Goal: Task Accomplishment & Management: Complete application form

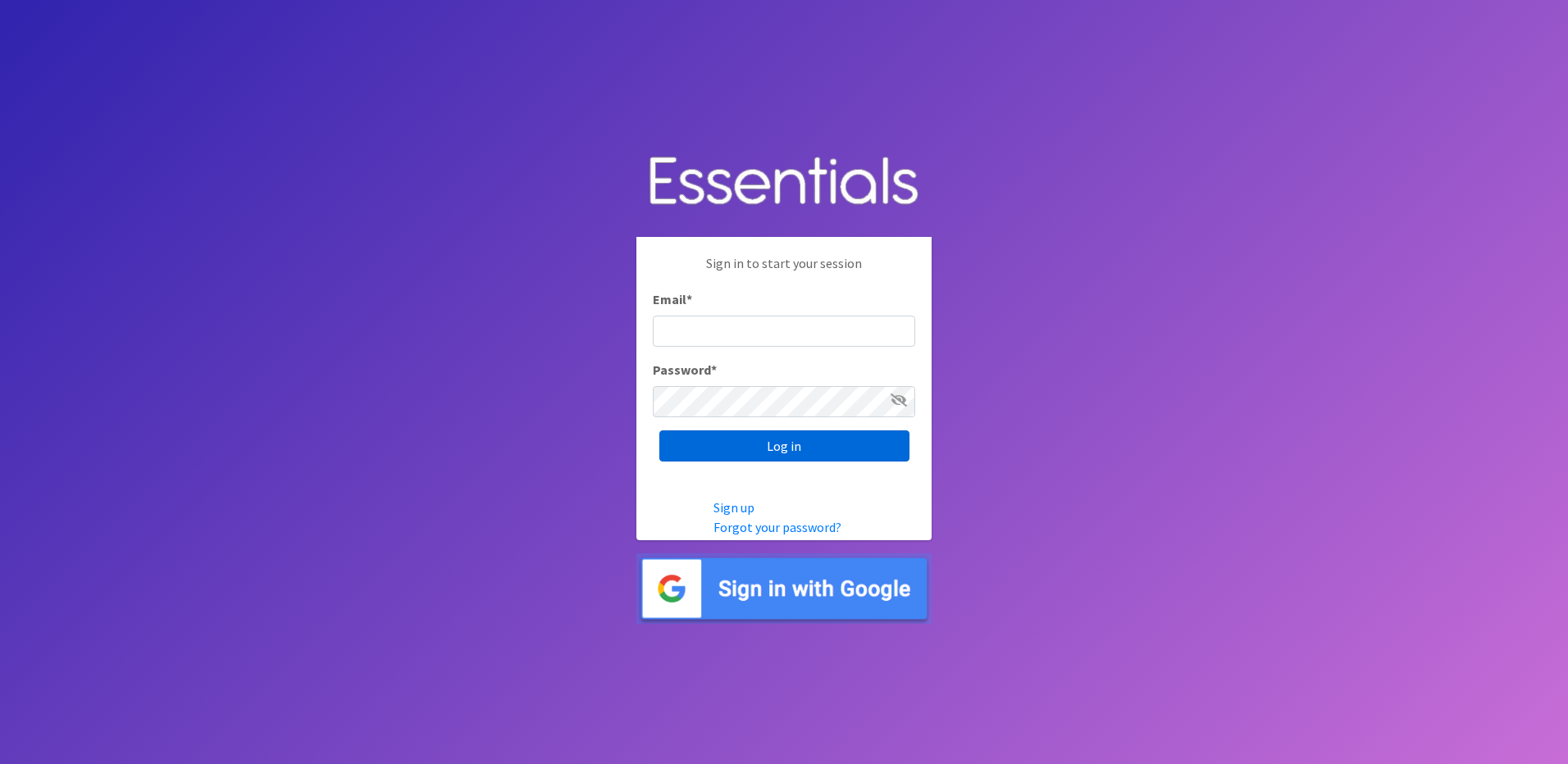
type input "Toni.Medina@usc.salvationarmy.org"
click at [754, 446] on input "Log in" at bounding box center [784, 446] width 250 height 31
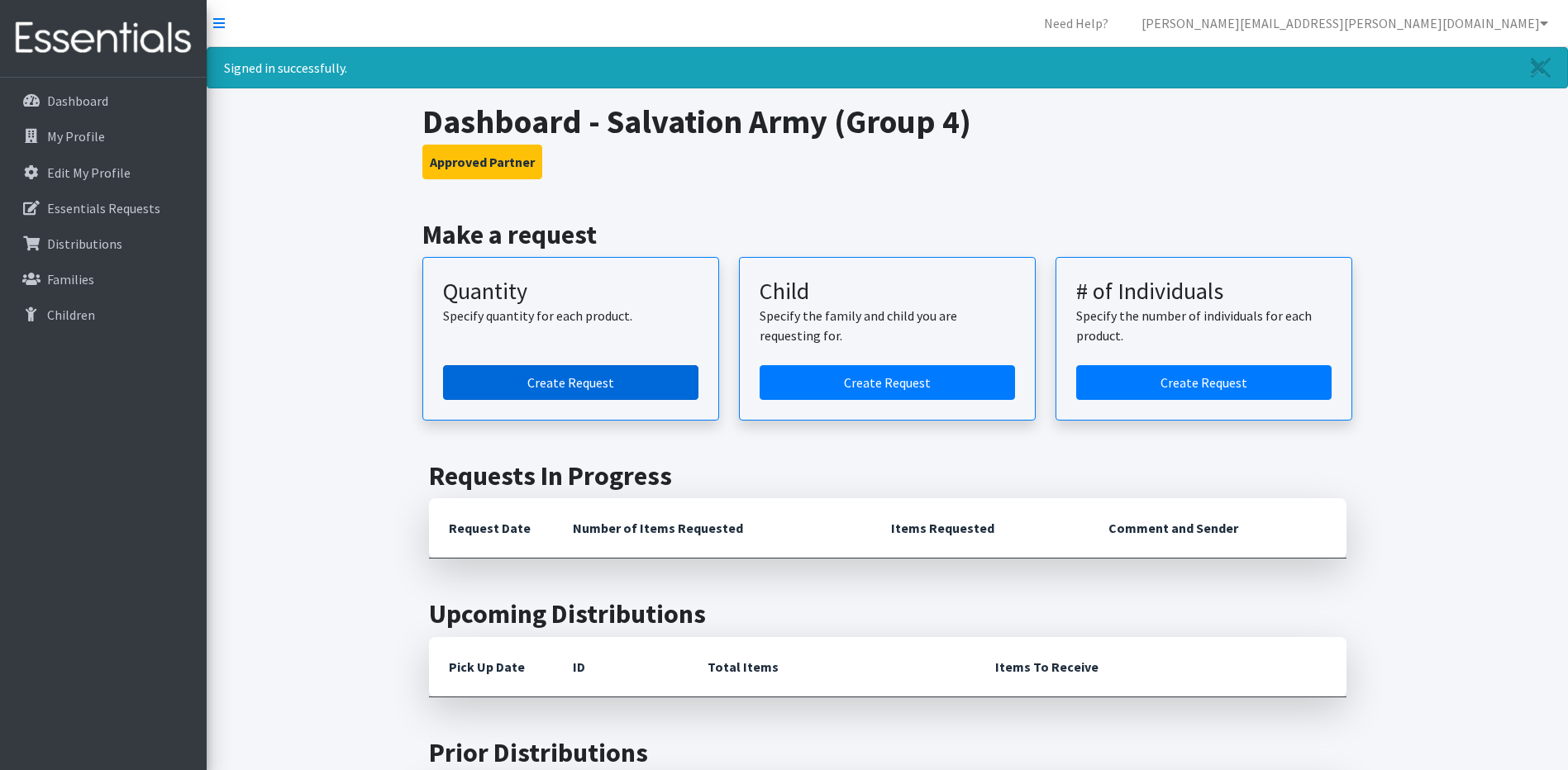
click at [599, 376] on link "Create Request" at bounding box center [570, 383] width 255 height 35
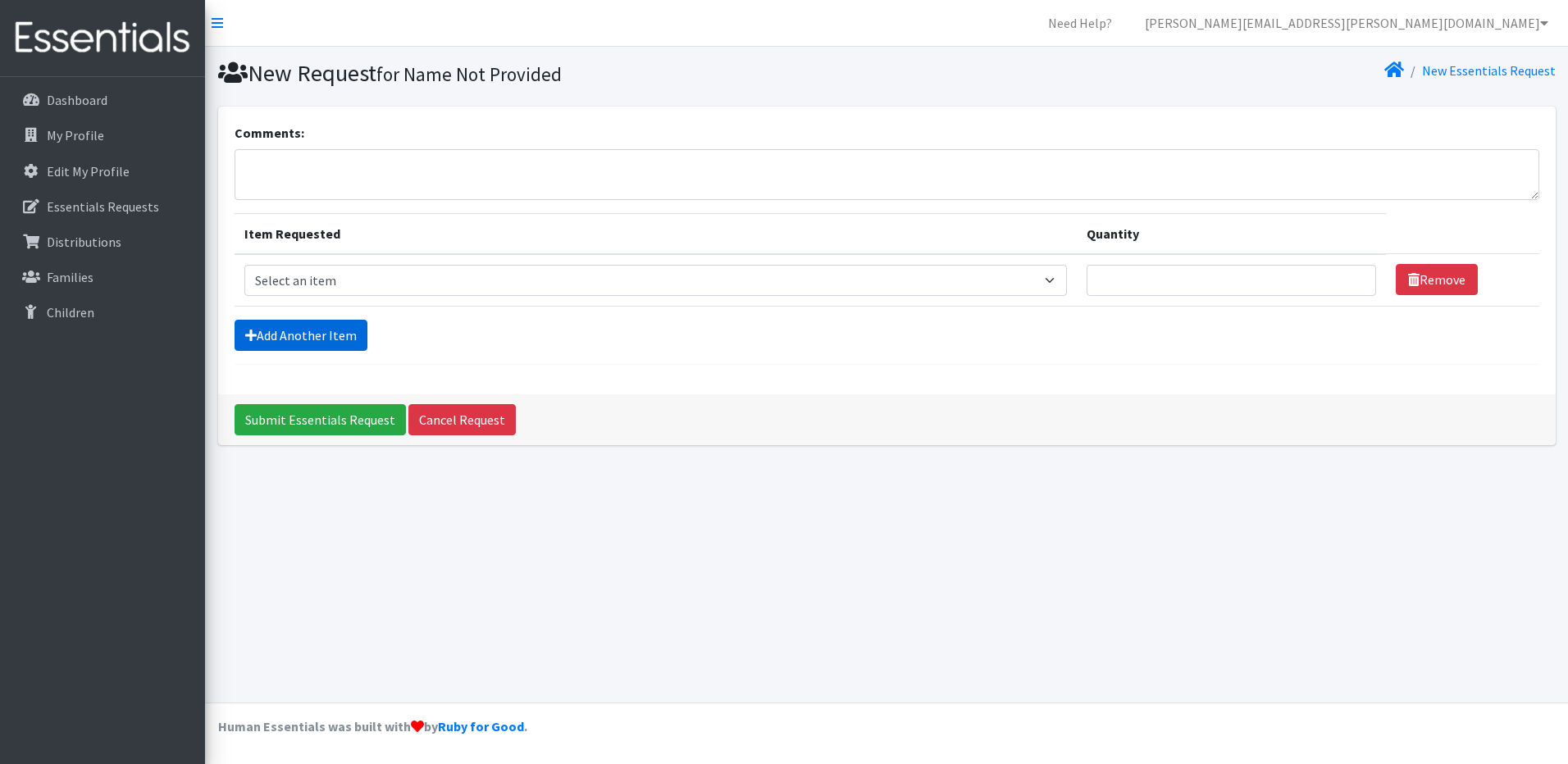
click at [306, 332] on link "Add Another Item" at bounding box center [301, 334] width 133 height 31
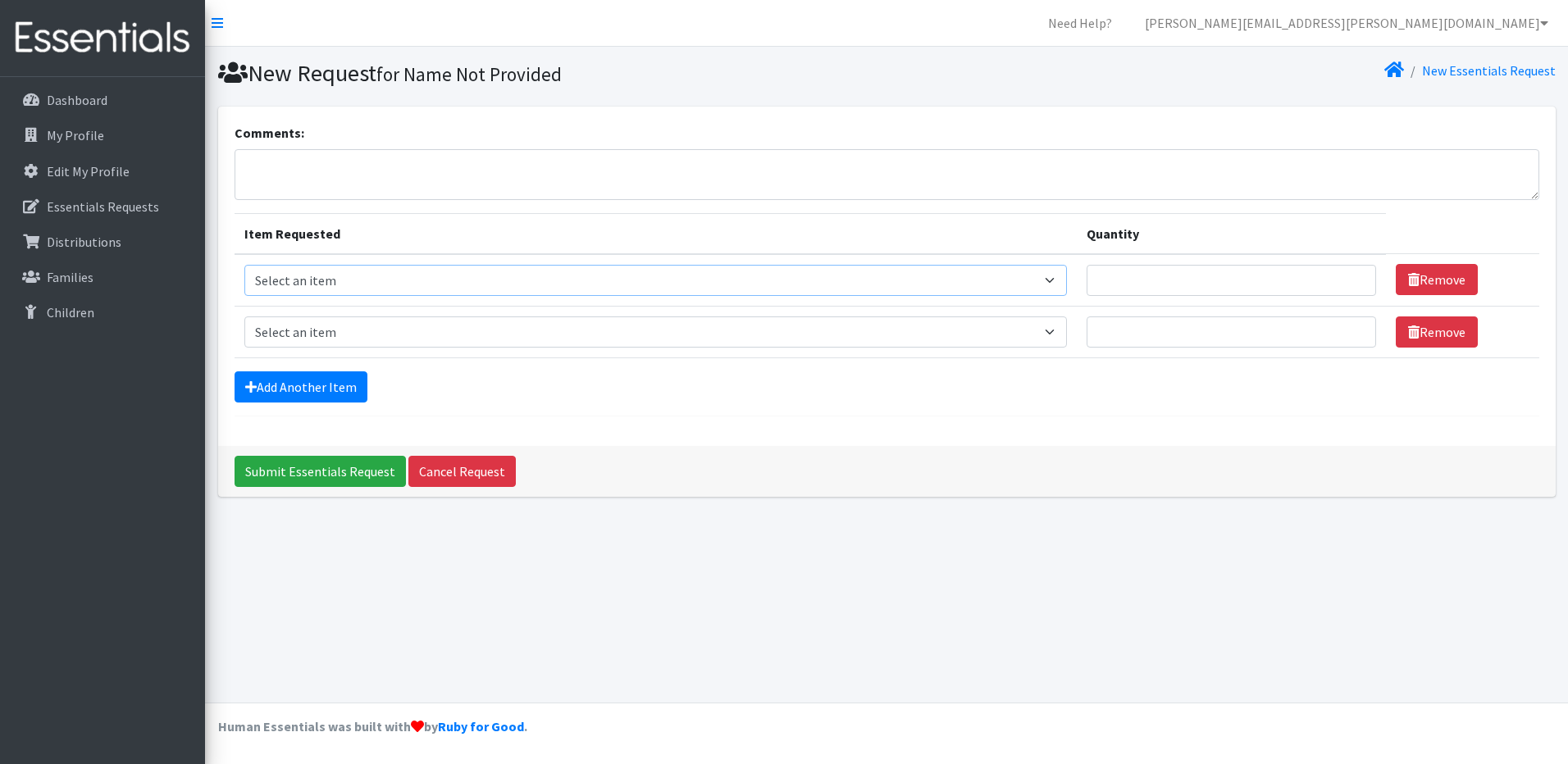
click at [322, 280] on select "Select an item Size 0/Newborn Size 1 Size 2 Size 3 Size 4 Size 5 Size 6 Size 7 …" at bounding box center [656, 280] width 824 height 31
select select "1095"
click at [244, 265] on select "Select an item Size 0/Newborn Size 1 Size 2 Size 3 Size 4 Size 5 Size 6 Size 7 …" at bounding box center [656, 280] width 824 height 31
click at [1166, 283] on input "Quantity" at bounding box center [1231, 280] width 289 height 31
type input "200"
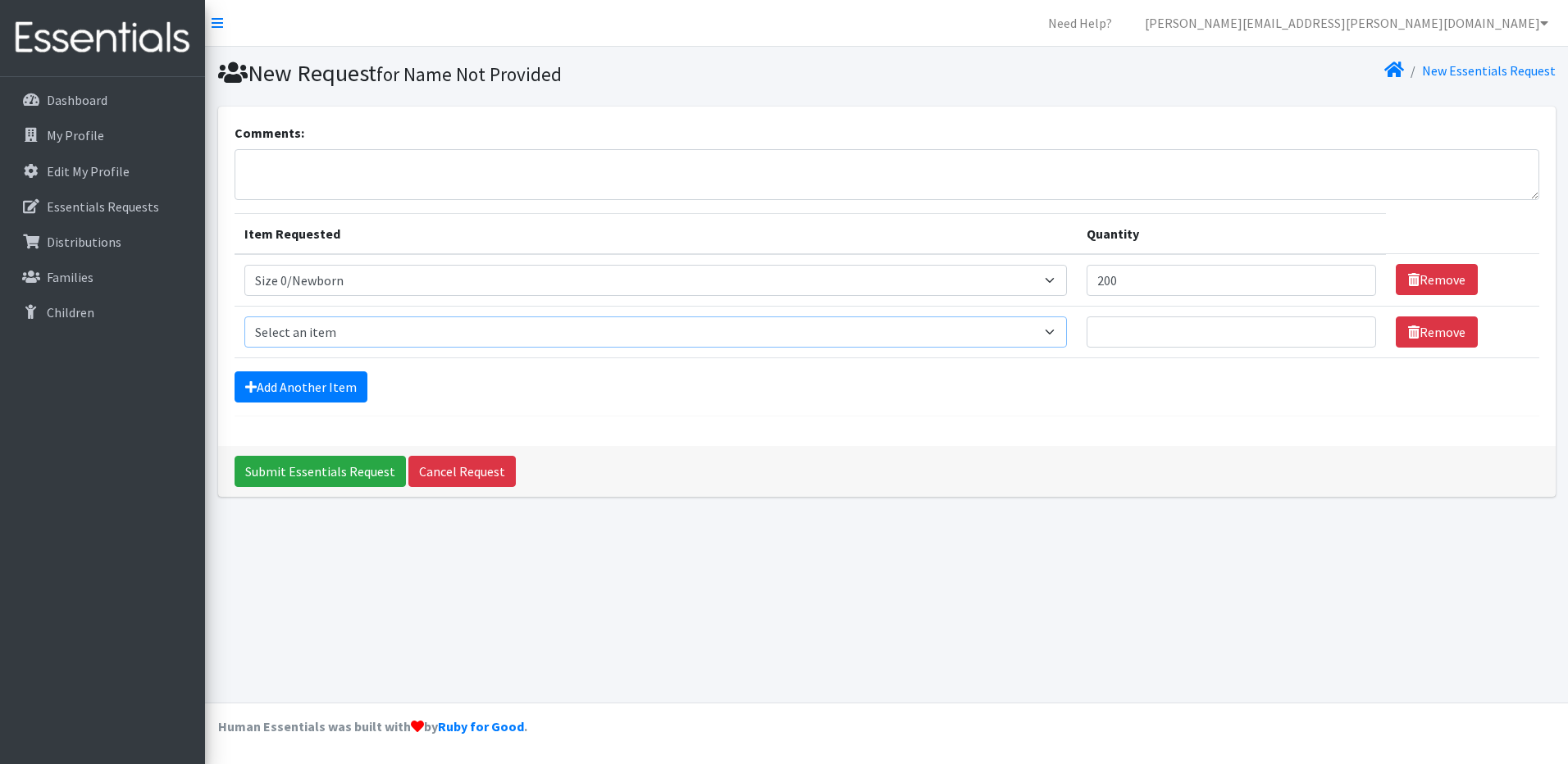
click at [292, 319] on select "Select an item Size 0/Newborn Size 1 Size 2 Size 3 Size 4 Size 5 Size 6 Size 7 …" at bounding box center [656, 332] width 824 height 31
click at [286, 326] on select "Select an item Size 0/Newborn Size 1 Size 2 Size 3 Size 4 Size 5 Size 6 Size 7 …" at bounding box center [656, 332] width 824 height 31
select select "1090"
click at [244, 317] on select "Select an item Size 0/Newborn Size 1 Size 2 Size 3 Size 4 Size 5 Size 6 Size 7 …" at bounding box center [656, 332] width 824 height 31
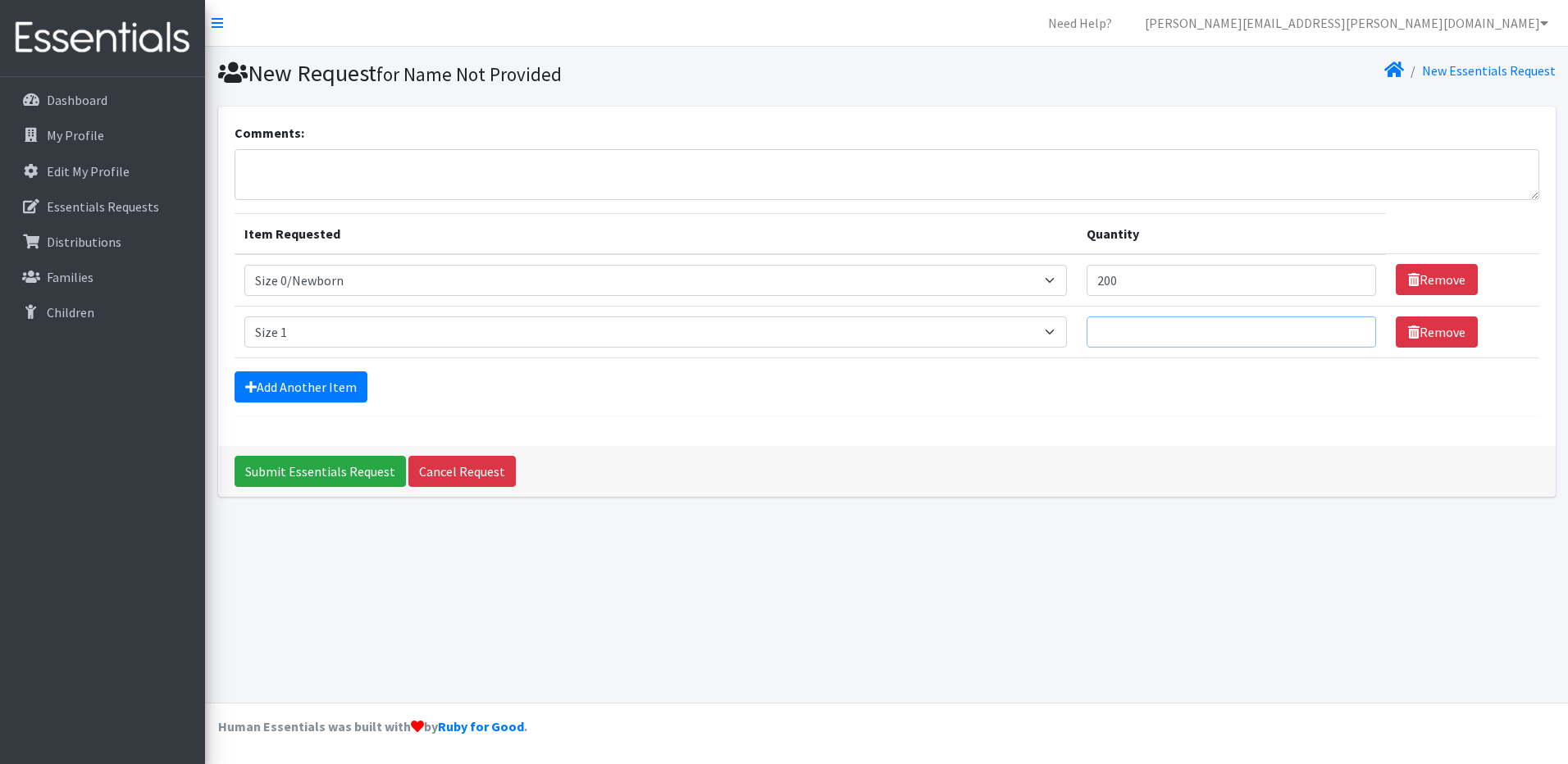
click at [1104, 327] on input "Quantity" at bounding box center [1231, 332] width 289 height 31
type input "200"
click at [285, 391] on link "Add Another Item" at bounding box center [301, 386] width 133 height 31
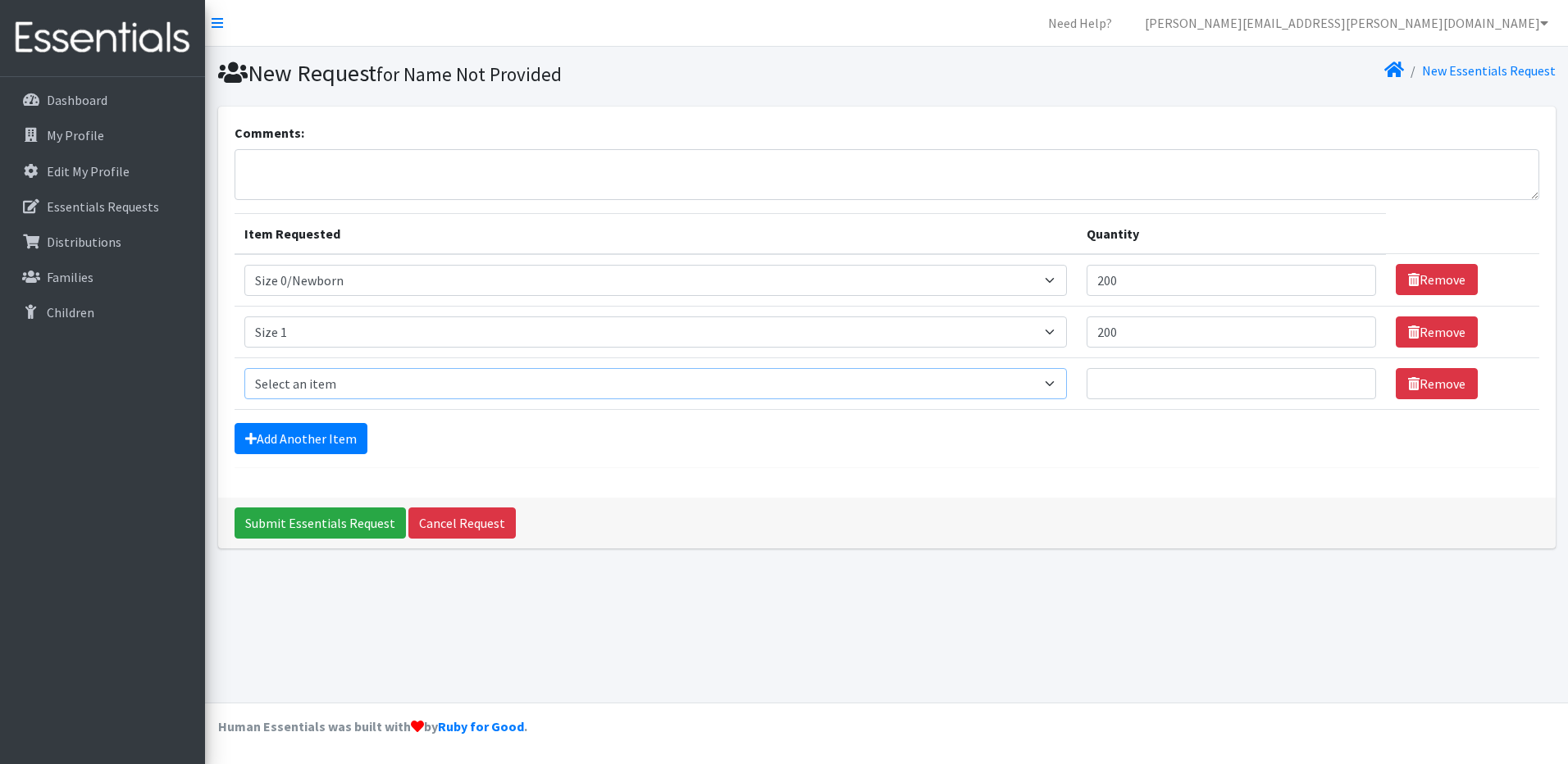
click at [286, 387] on select "Select an item Size 0/Newborn Size 1 Size 2 Size 3 Size 4 Size 5 Size 6 Size 7 …" at bounding box center [656, 383] width 824 height 31
select select "1091"
click at [244, 368] on select "Select an item Size 0/Newborn Size 1 Size 2 Size 3 Size 4 Size 5 Size 6 Size 7 …" at bounding box center [656, 383] width 824 height 31
click at [1174, 389] on input "Quantity" at bounding box center [1231, 383] width 289 height 31
type input "400"
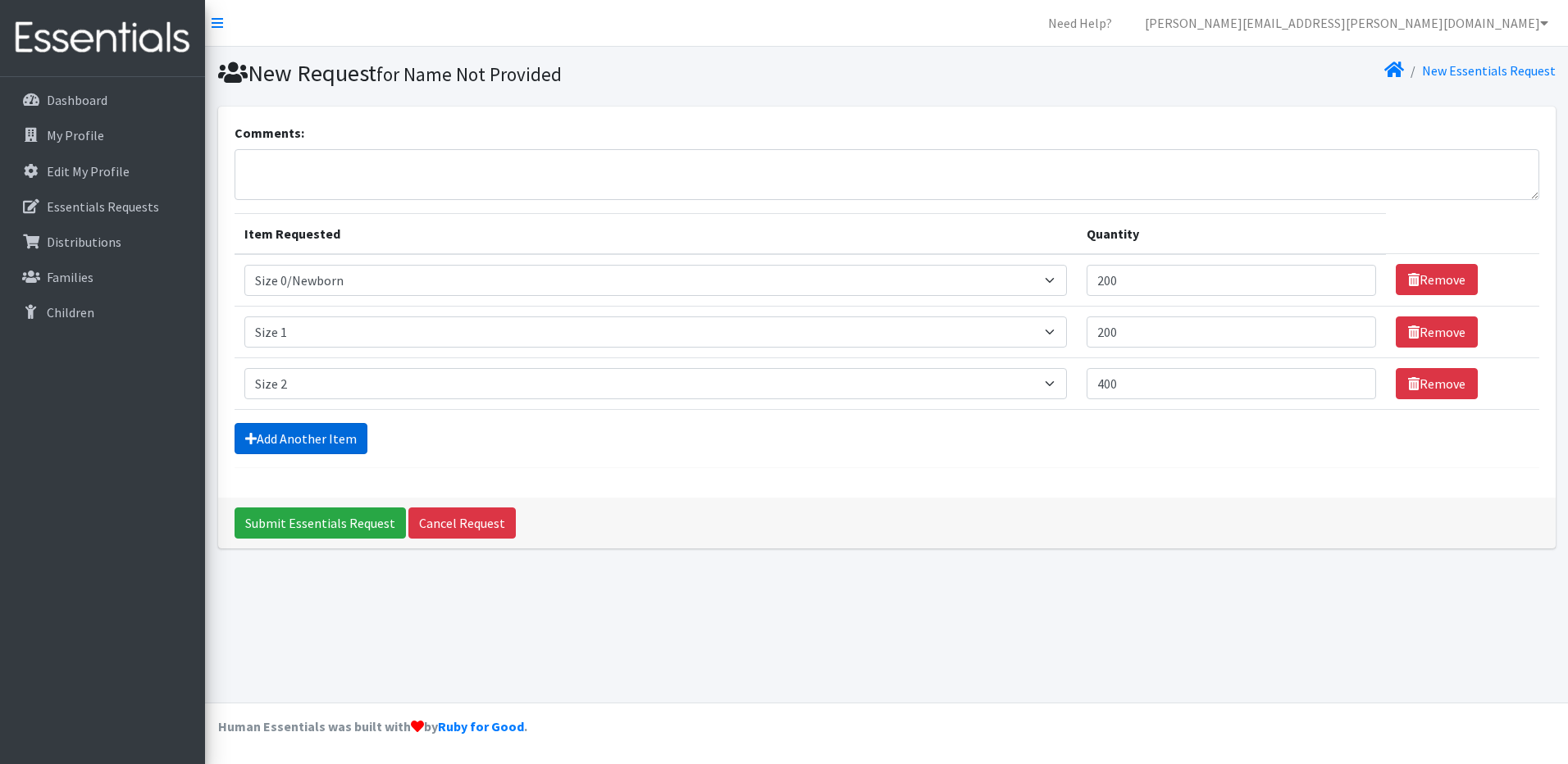
click at [287, 439] on link "Add Another Item" at bounding box center [301, 438] width 133 height 31
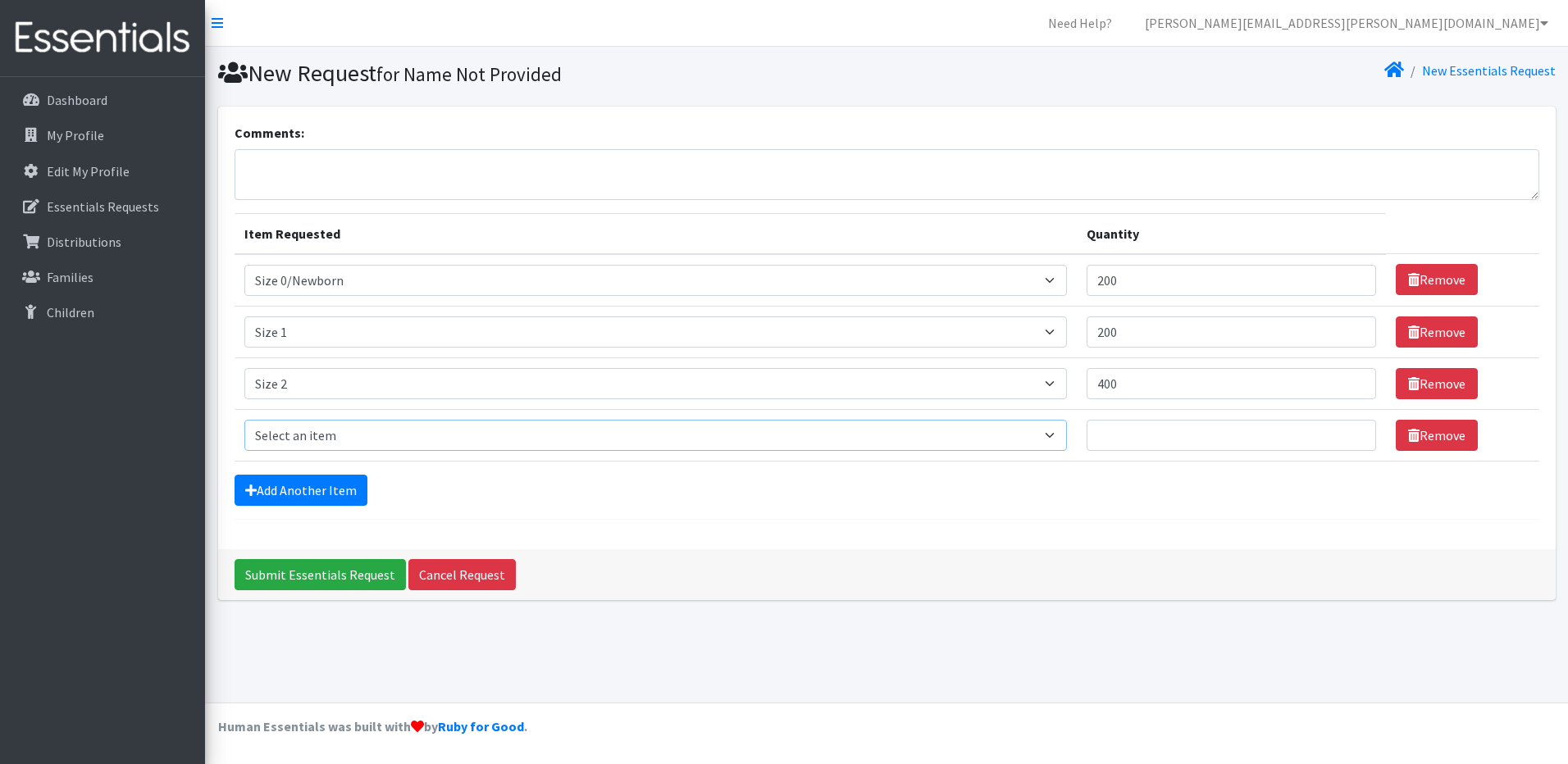
click at [286, 439] on select "Select an item Size 0/Newborn Size 1 Size 2 Size 3 Size 4 Size 5 Size 6 Size 7 …" at bounding box center [656, 435] width 824 height 31
select select "1094"
click at [244, 420] on select "Select an item Size 0/Newborn Size 1 Size 2 Size 3 Size 4 Size 5 Size 6 Size 7 …" at bounding box center [656, 435] width 824 height 31
click at [1118, 435] on input "Quantity" at bounding box center [1231, 435] width 289 height 31
type input "400"
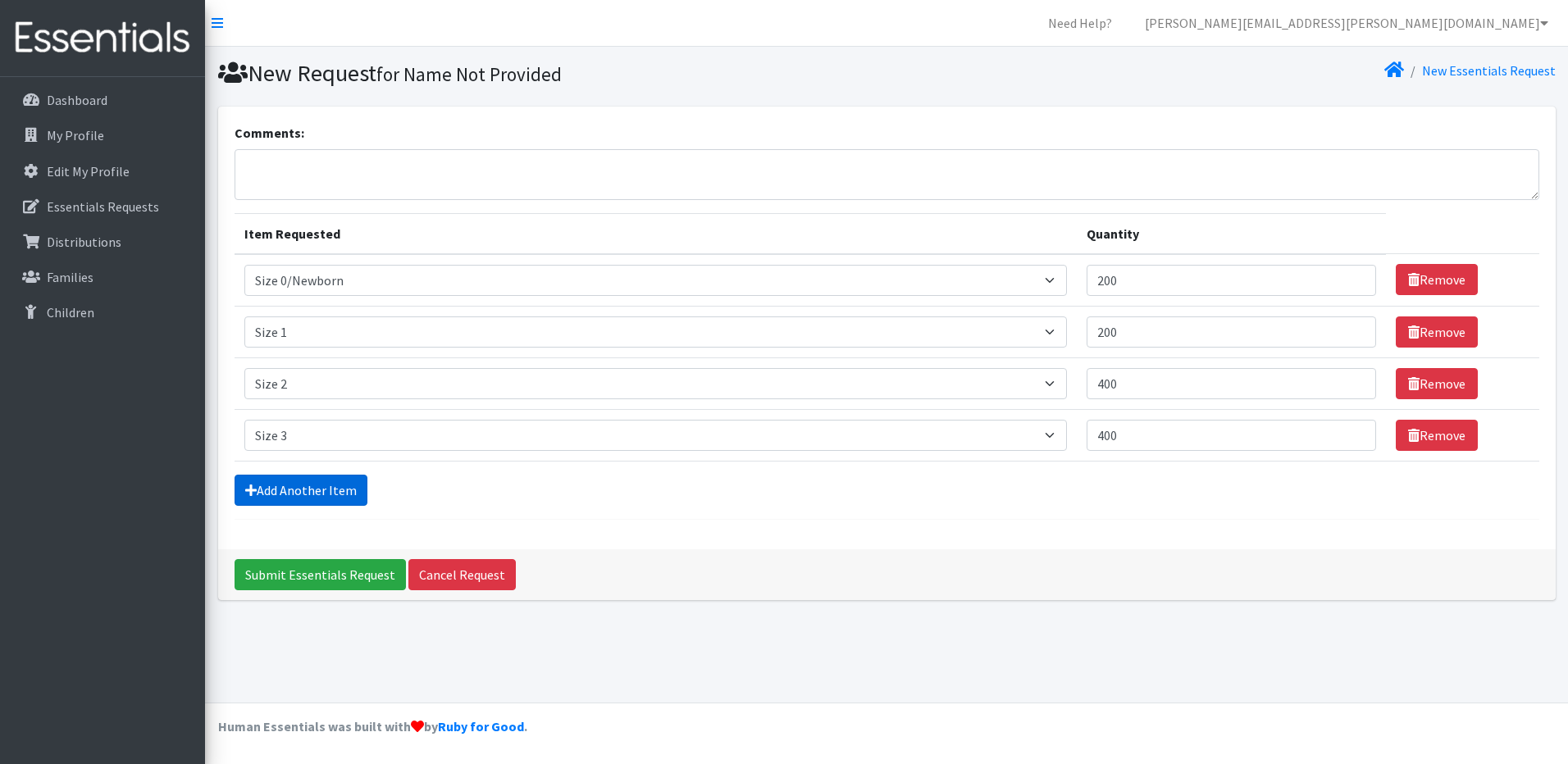
click at [279, 481] on link "Add Another Item" at bounding box center [301, 490] width 133 height 31
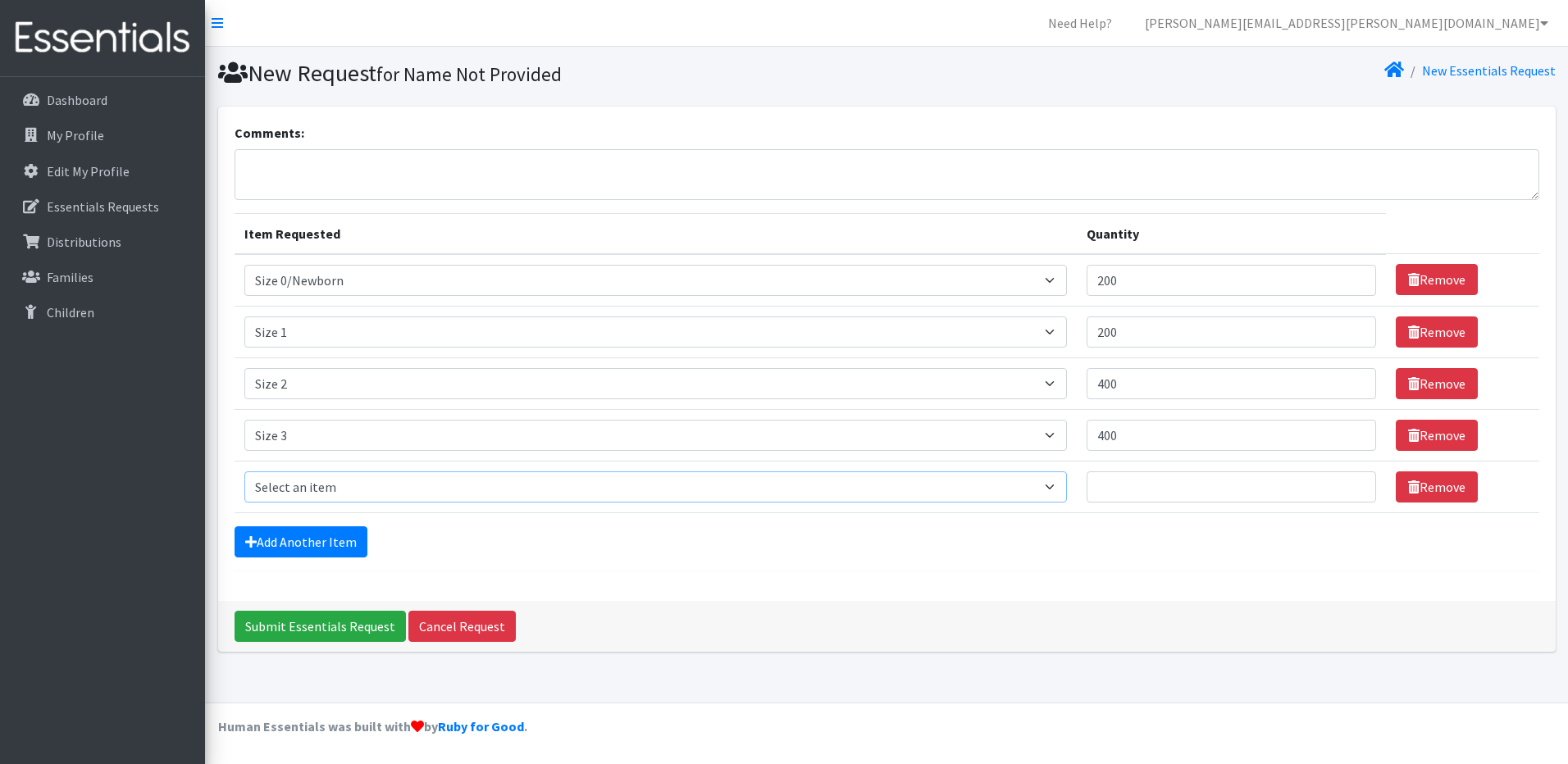
click at [280, 482] on select "Select an item Size 0/Newborn Size 1 Size 2 Size 3 Size 4 Size 5 Size 6 Size 7 …" at bounding box center [656, 486] width 824 height 31
select select "1097"
click at [244, 471] on select "Select an item Size 0/Newborn Size 1 Size 2 Size 3 Size 4 Size 5 Size 6 Size 7 …" at bounding box center [656, 486] width 824 height 31
click at [1118, 475] on input "Quantity" at bounding box center [1231, 486] width 289 height 31
type input "400"
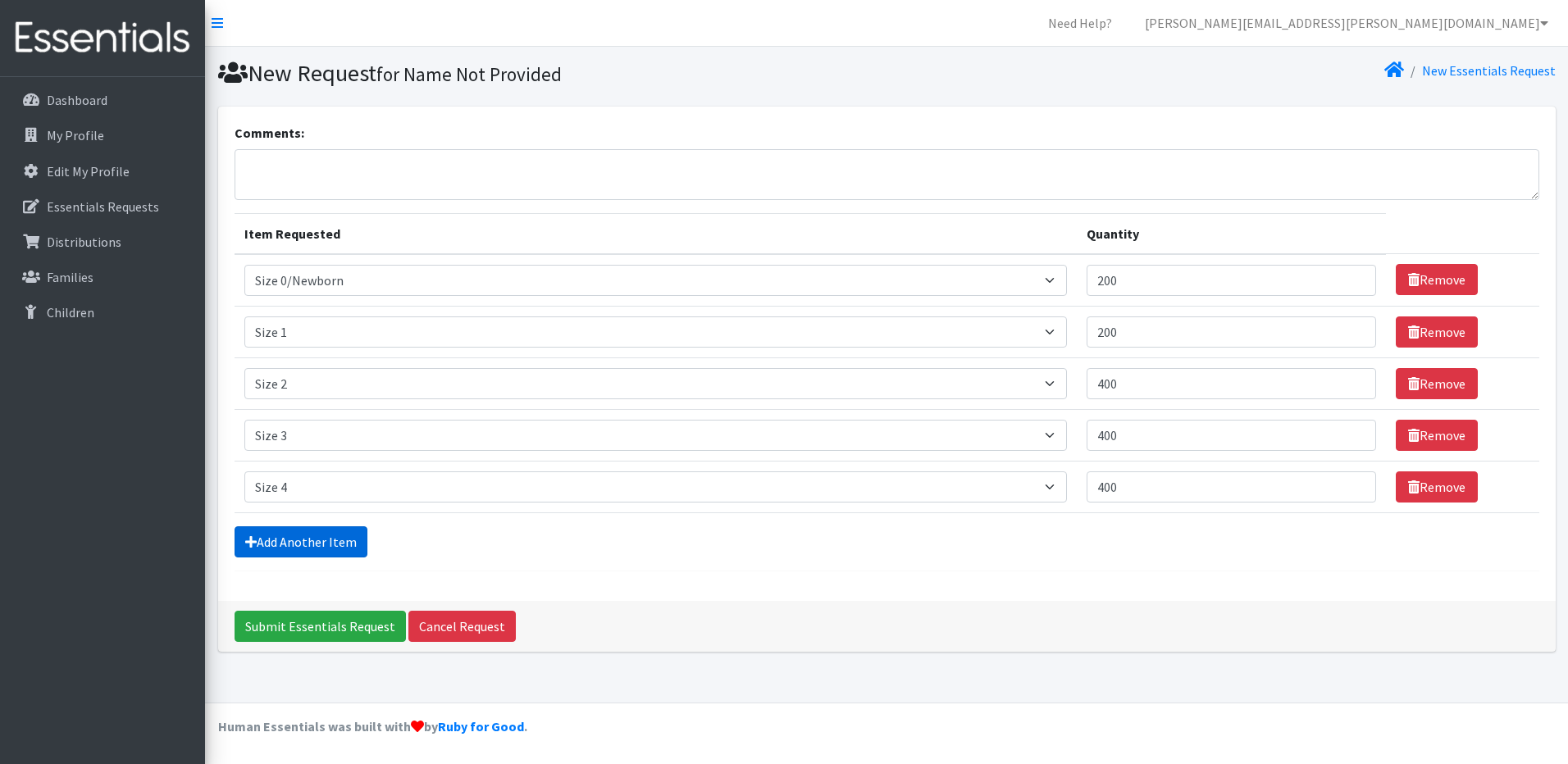
click at [302, 541] on link "Add Another Item" at bounding box center [301, 542] width 133 height 31
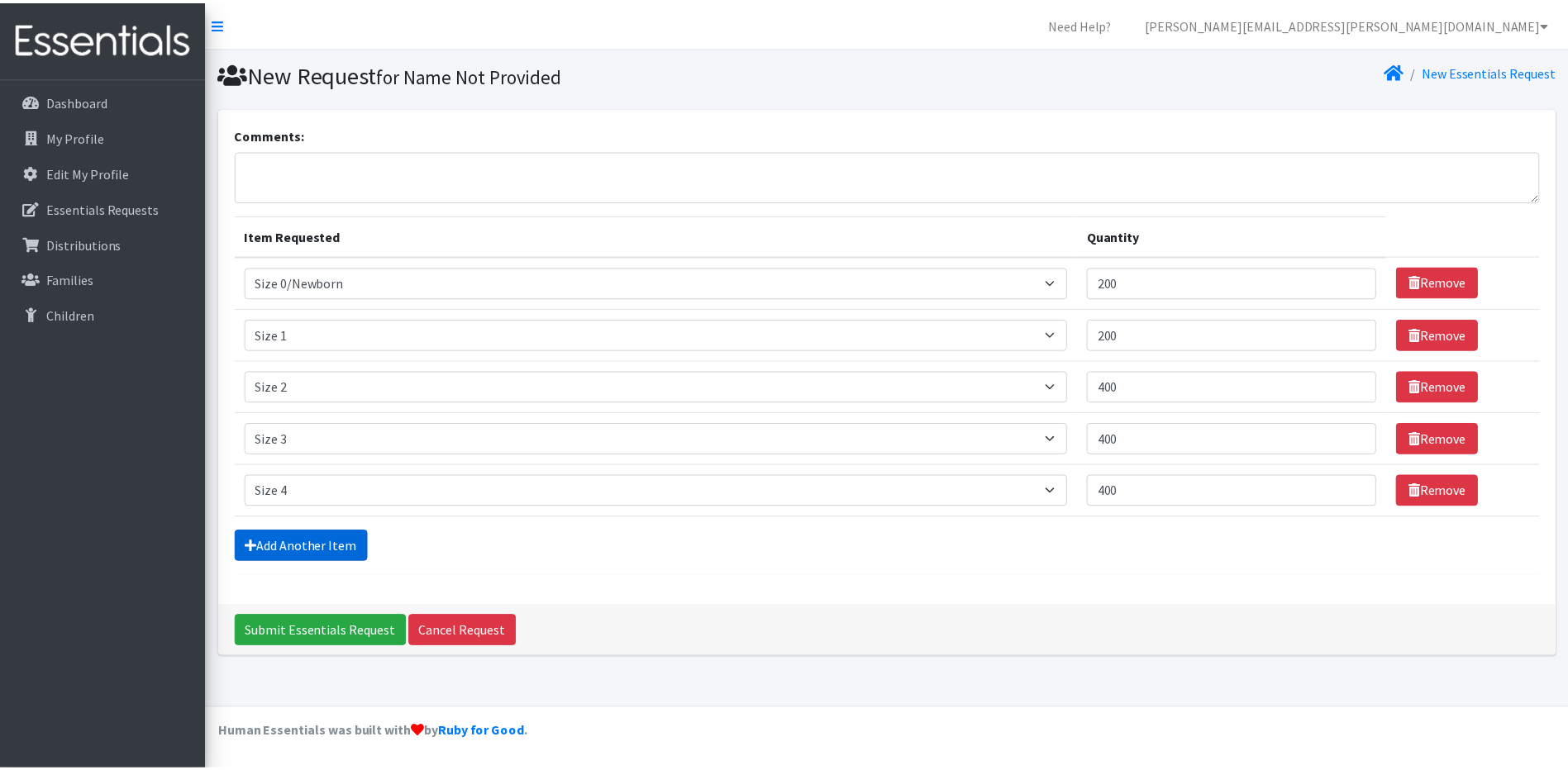
scroll to position [14, 0]
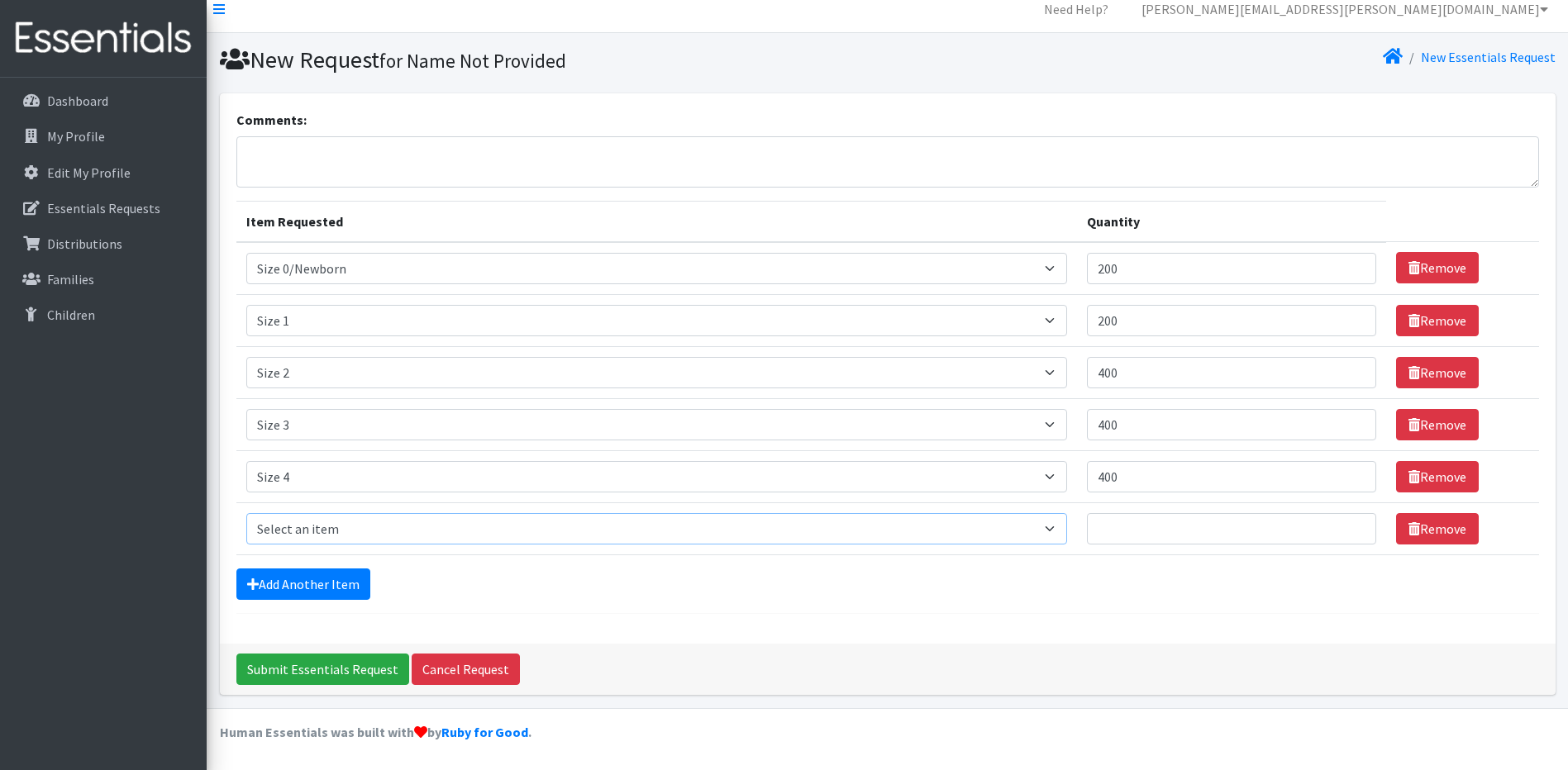
click at [299, 533] on select "Select an item Size 0/Newborn Size 1 Size 2 Size 3 Size 4 Size 5 Size 6 Size 7 …" at bounding box center [656, 528] width 822 height 31
select select "1098"
click at [246, 513] on select "Select an item Size 0/Newborn Size 1 Size 2 Size 3 Size 4 Size 5 Size 6 Size 7 …" at bounding box center [656, 528] width 822 height 31
click at [1108, 517] on input "Quantity" at bounding box center [1231, 528] width 290 height 31
type input "400"
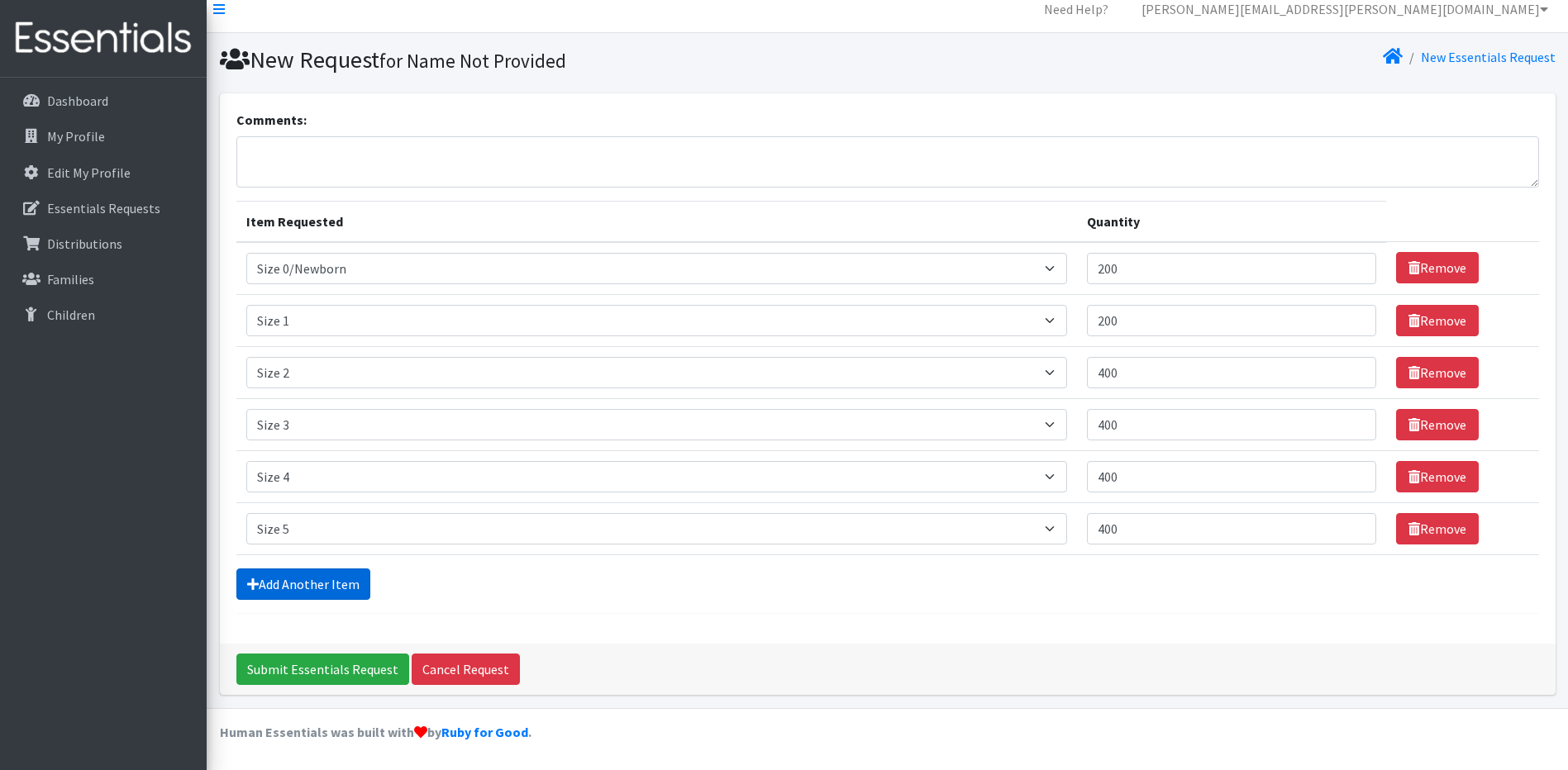
click at [275, 572] on link "Add Another Item" at bounding box center [303, 584] width 134 height 31
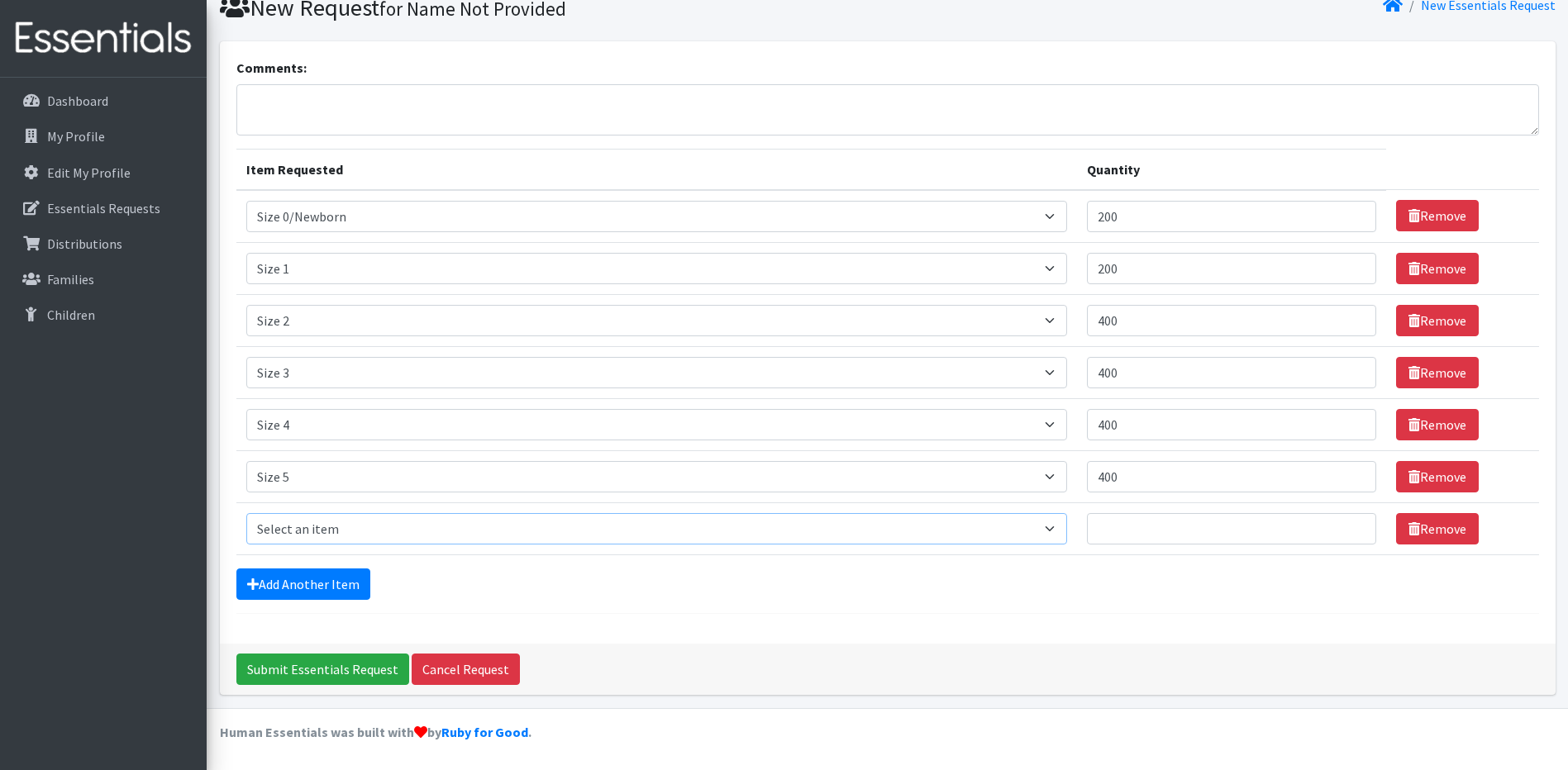
click at [294, 531] on select "Select an item Size 0/Newborn Size 1 Size 2 Size 3 Size 4 Size 5 Size 6 Size 7 …" at bounding box center [656, 528] width 822 height 31
select select "1100"
click at [246, 513] on select "Select an item Size 0/Newborn Size 1 Size 2 Size 3 Size 4 Size 5 Size 6 Size 7 …" at bounding box center [656, 528] width 822 height 31
click at [1160, 522] on input "Quantity" at bounding box center [1231, 528] width 290 height 31
type input "400"
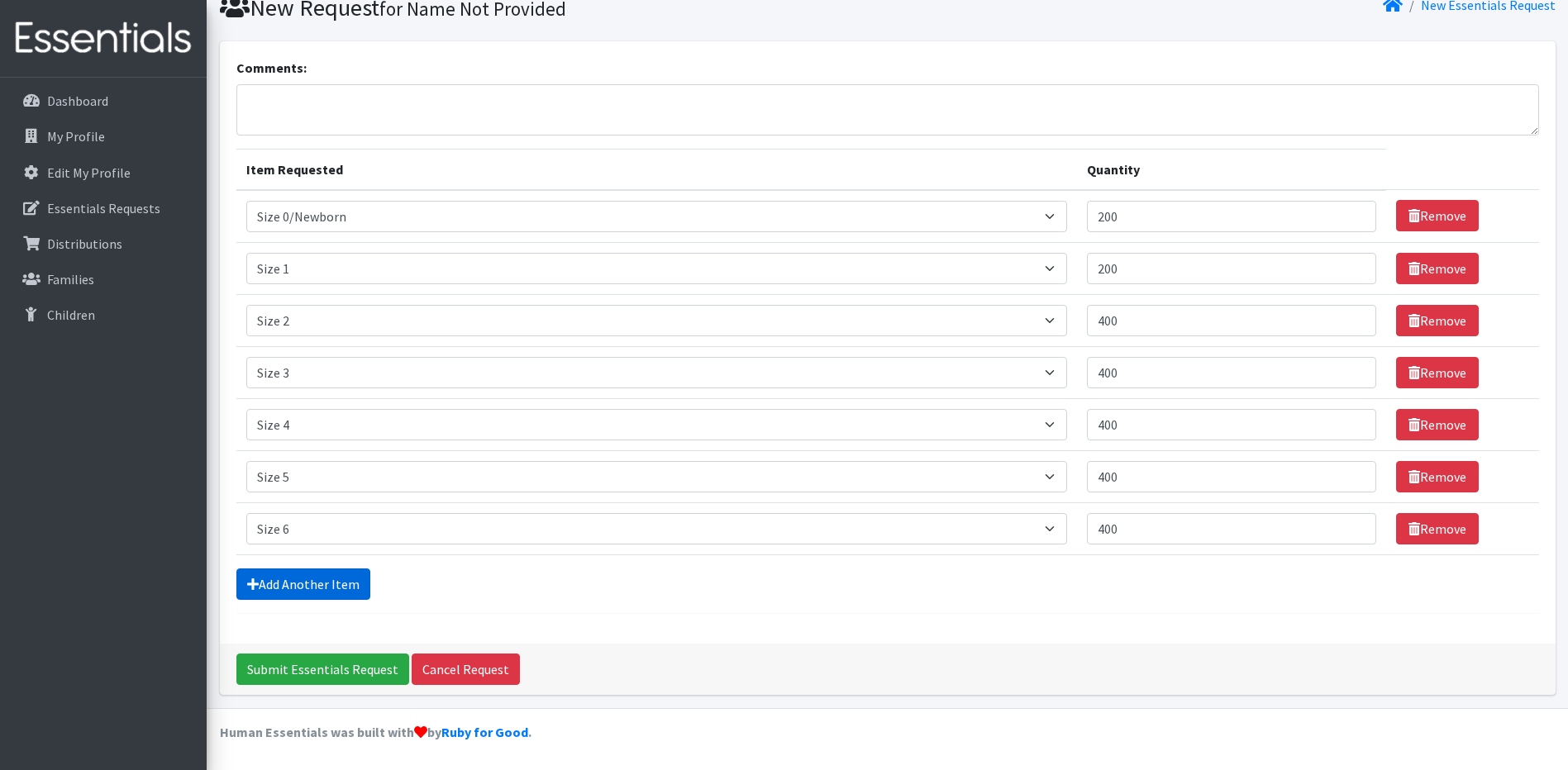
click at [265, 579] on link "Add Another Item" at bounding box center [303, 584] width 134 height 31
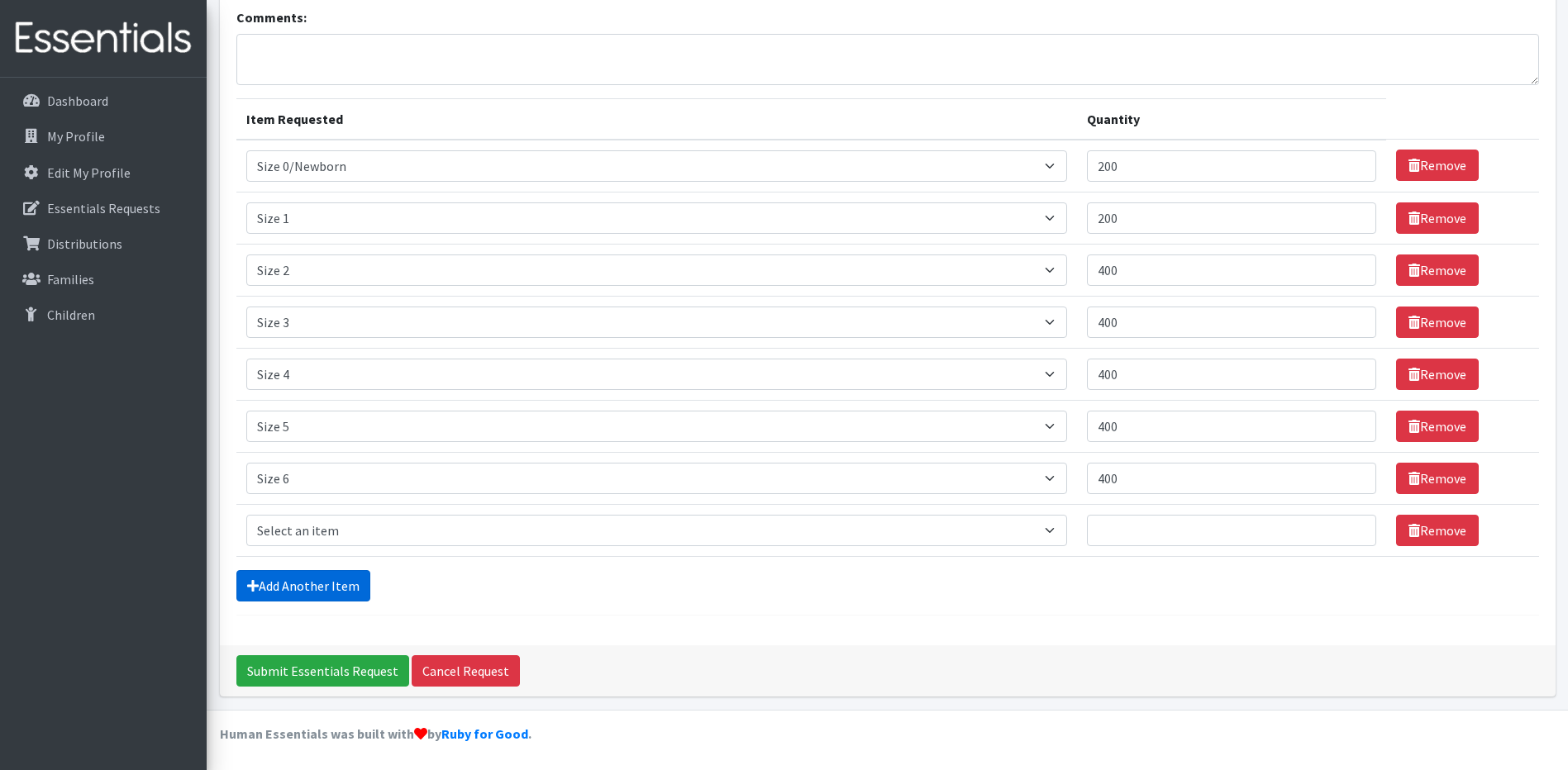
scroll to position [118, 0]
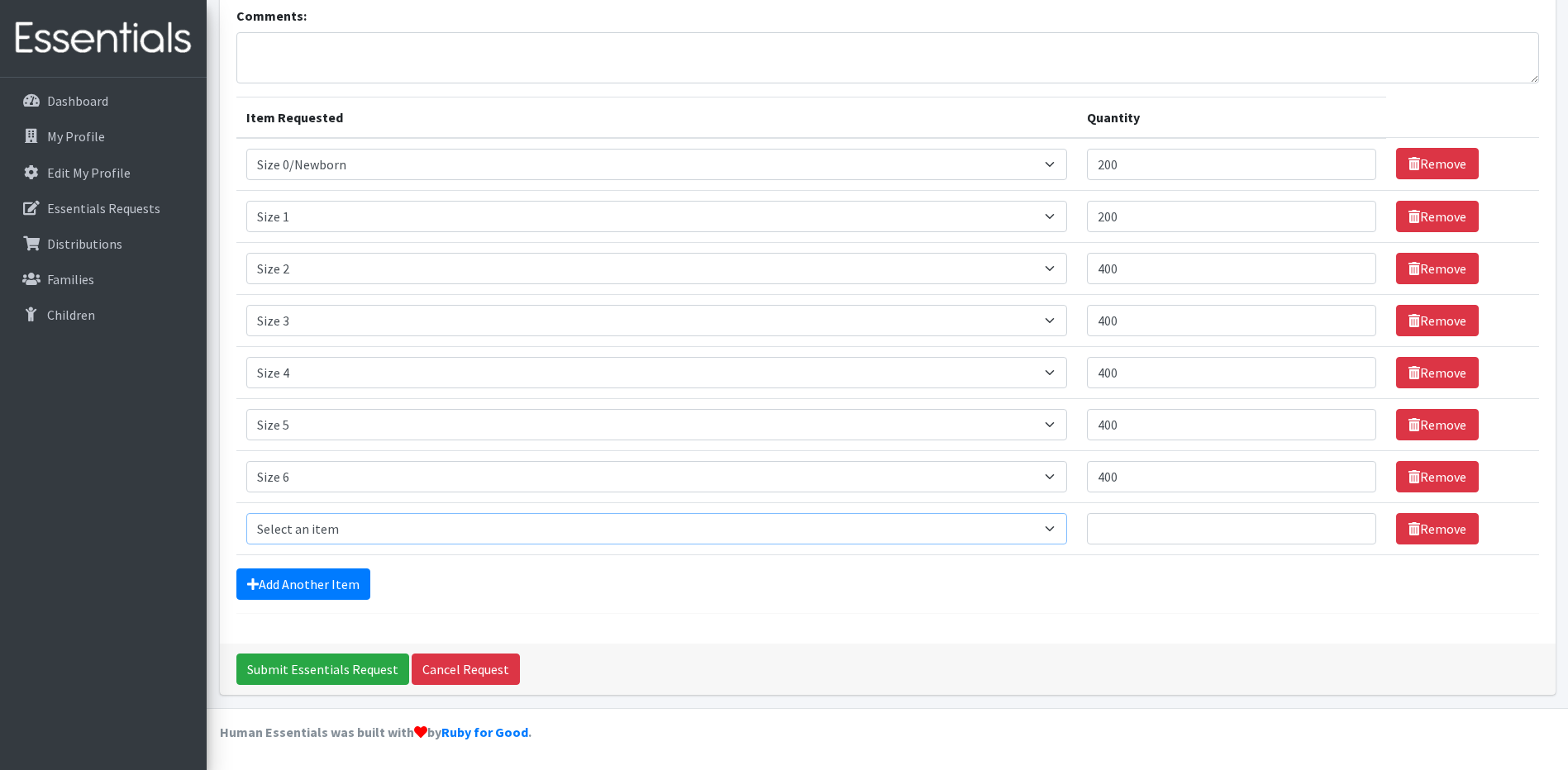
click at [277, 519] on select "Select an item Size 0/Newborn Size 1 Size 2 Size 3 Size 4 Size 5 Size 6 Size 7 …" at bounding box center [656, 528] width 822 height 31
select select "1105"
click at [246, 513] on select "Select an item Size 0/Newborn Size 1 Size 2 Size 3 Size 4 Size 5 Size 6 Size 7 …" at bounding box center [656, 528] width 822 height 31
click at [1125, 517] on input "Quantity" at bounding box center [1231, 528] width 290 height 31
type input "100"
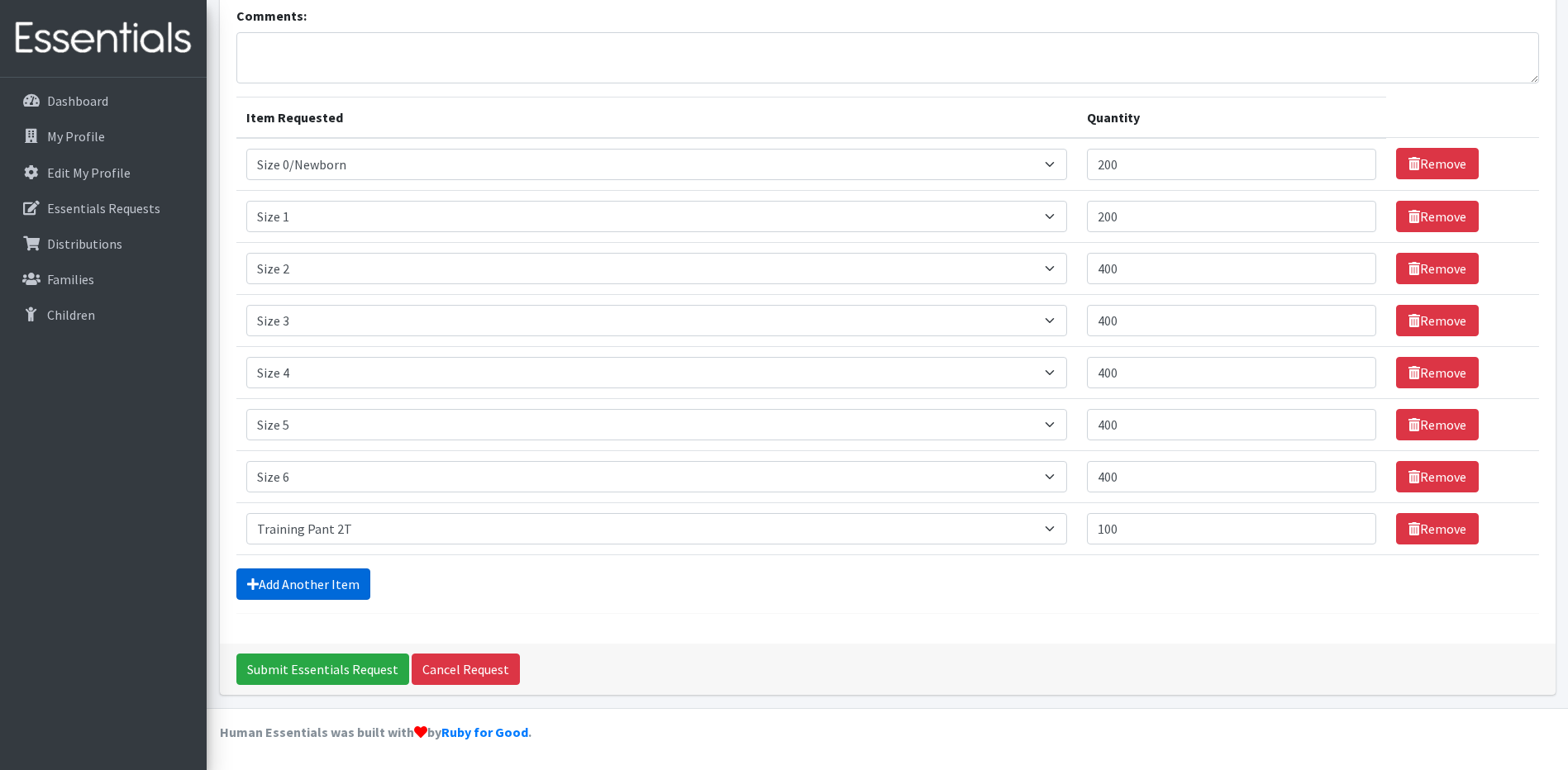
click at [268, 579] on link "Add Another Item" at bounding box center [303, 584] width 134 height 31
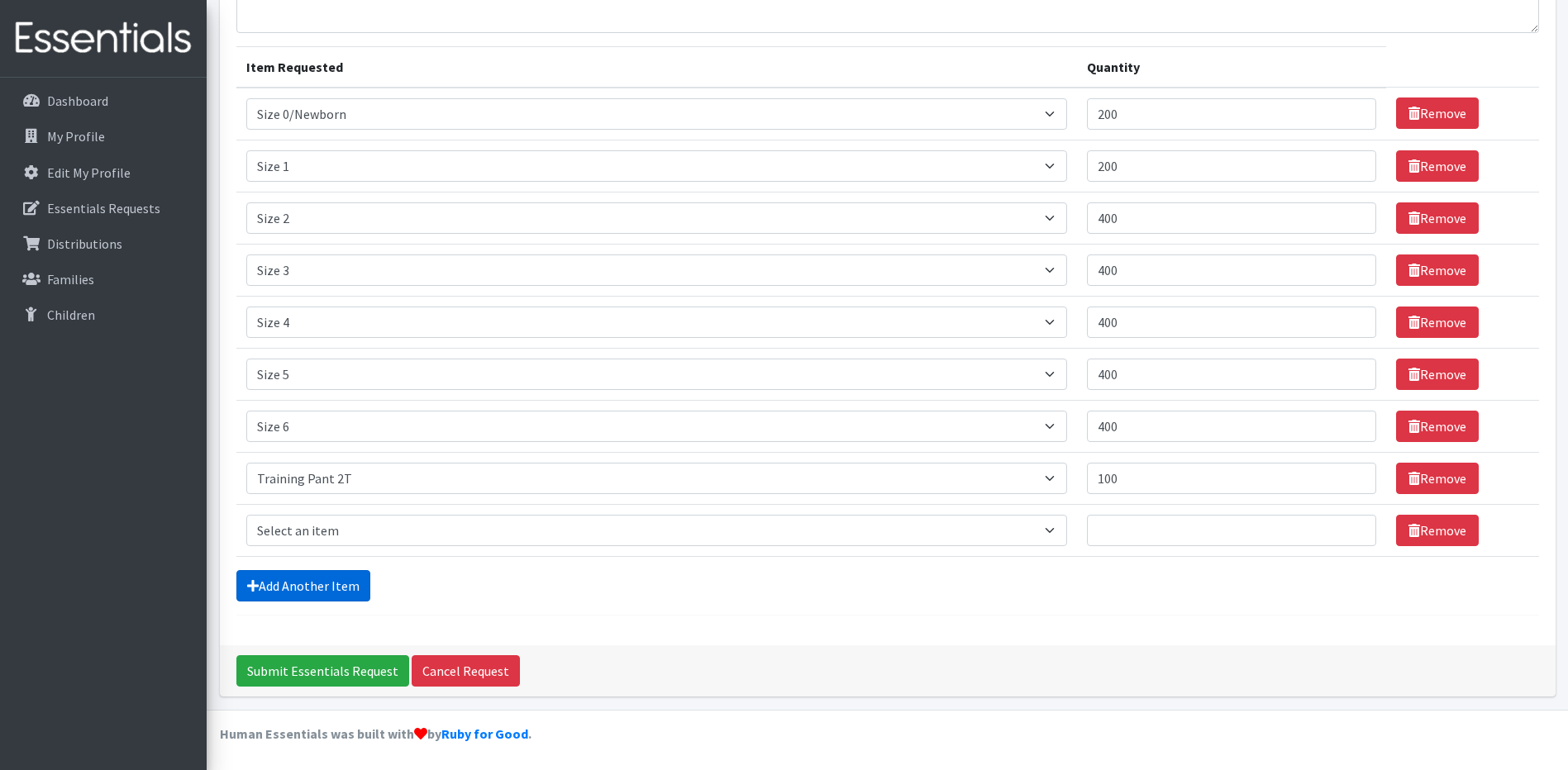
scroll to position [170, 0]
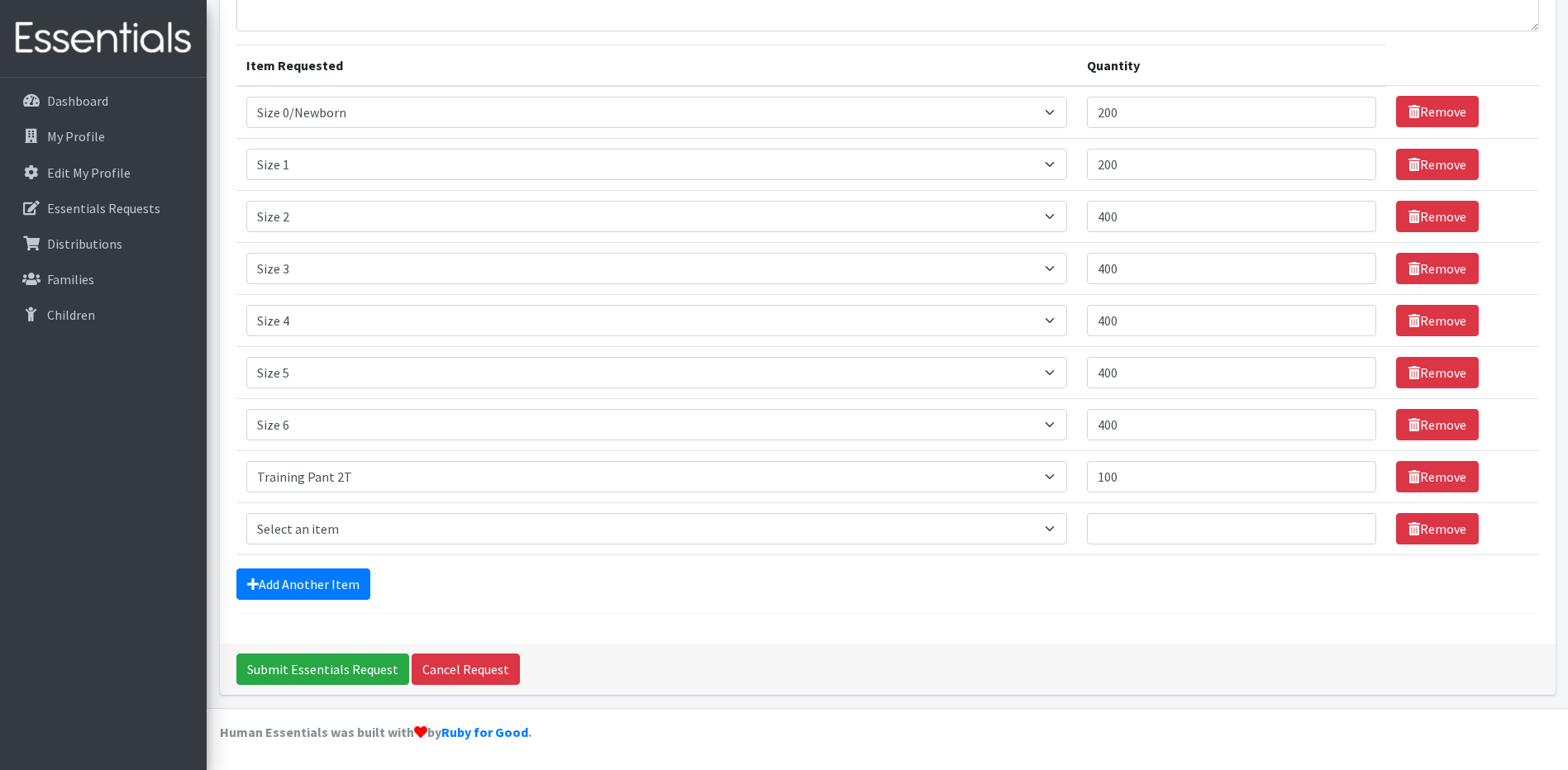
click at [323, 512] on td "Item Requested Select an item Size 0/Newborn Size 1 Size 2 Size 3 Size 4 Size 5…" at bounding box center [657, 528] width 841 height 52
click at [323, 521] on select "Select an item Size 0/Newborn Size 1 Size 2 Size 3 Size 4 Size 5 Size 6 Size 7 …" at bounding box center [656, 528] width 822 height 31
select select "1107"
click at [246, 513] on select "Select an item Size 0/Newborn Size 1 Size 2 Size 3 Size 4 Size 5 Size 6 Size 7 …" at bounding box center [656, 528] width 822 height 31
click at [1141, 532] on input "Quantity" at bounding box center [1231, 528] width 290 height 31
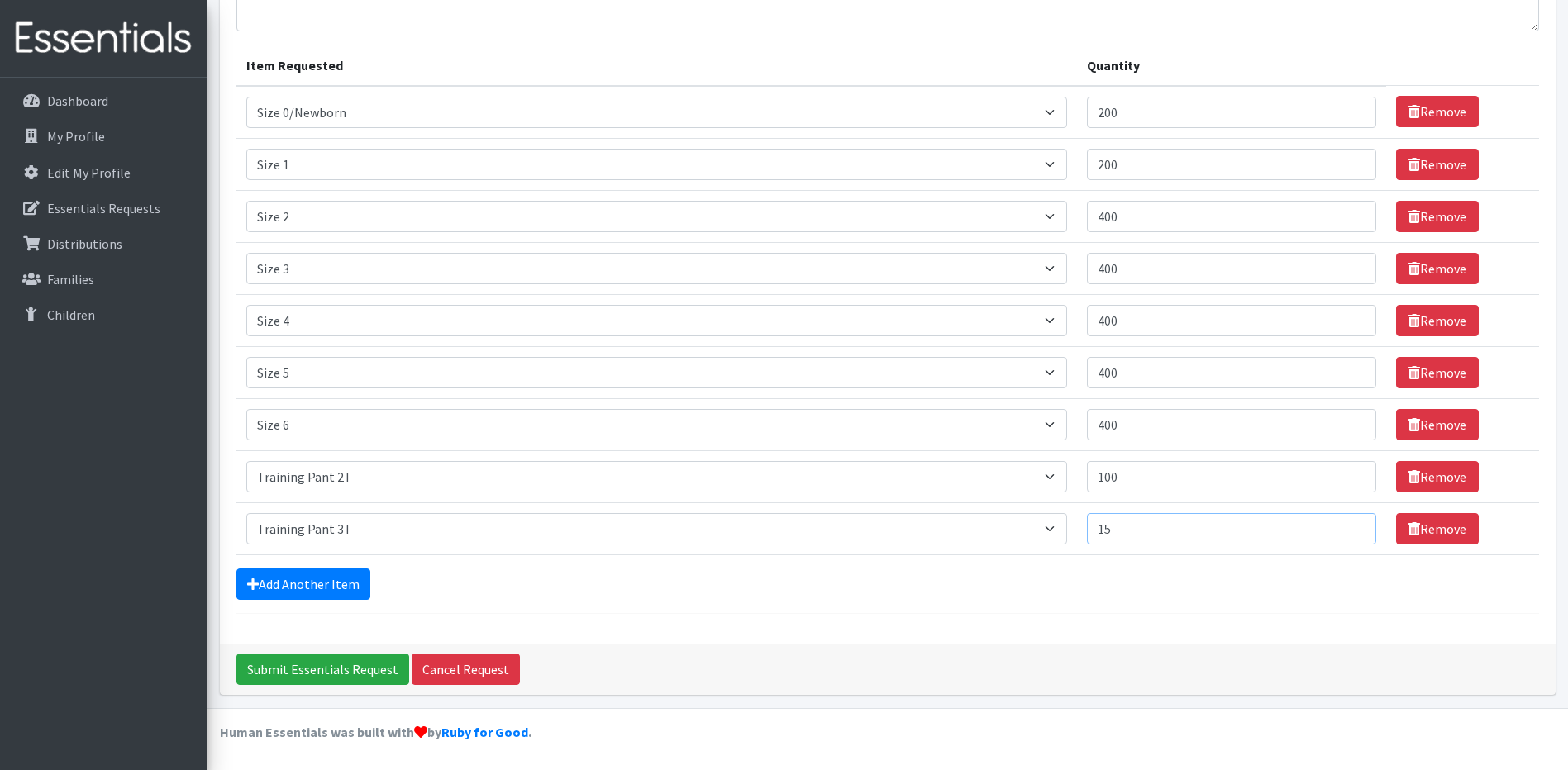
type input "1"
type input "200"
click at [315, 580] on link "Add Another Item" at bounding box center [303, 584] width 134 height 31
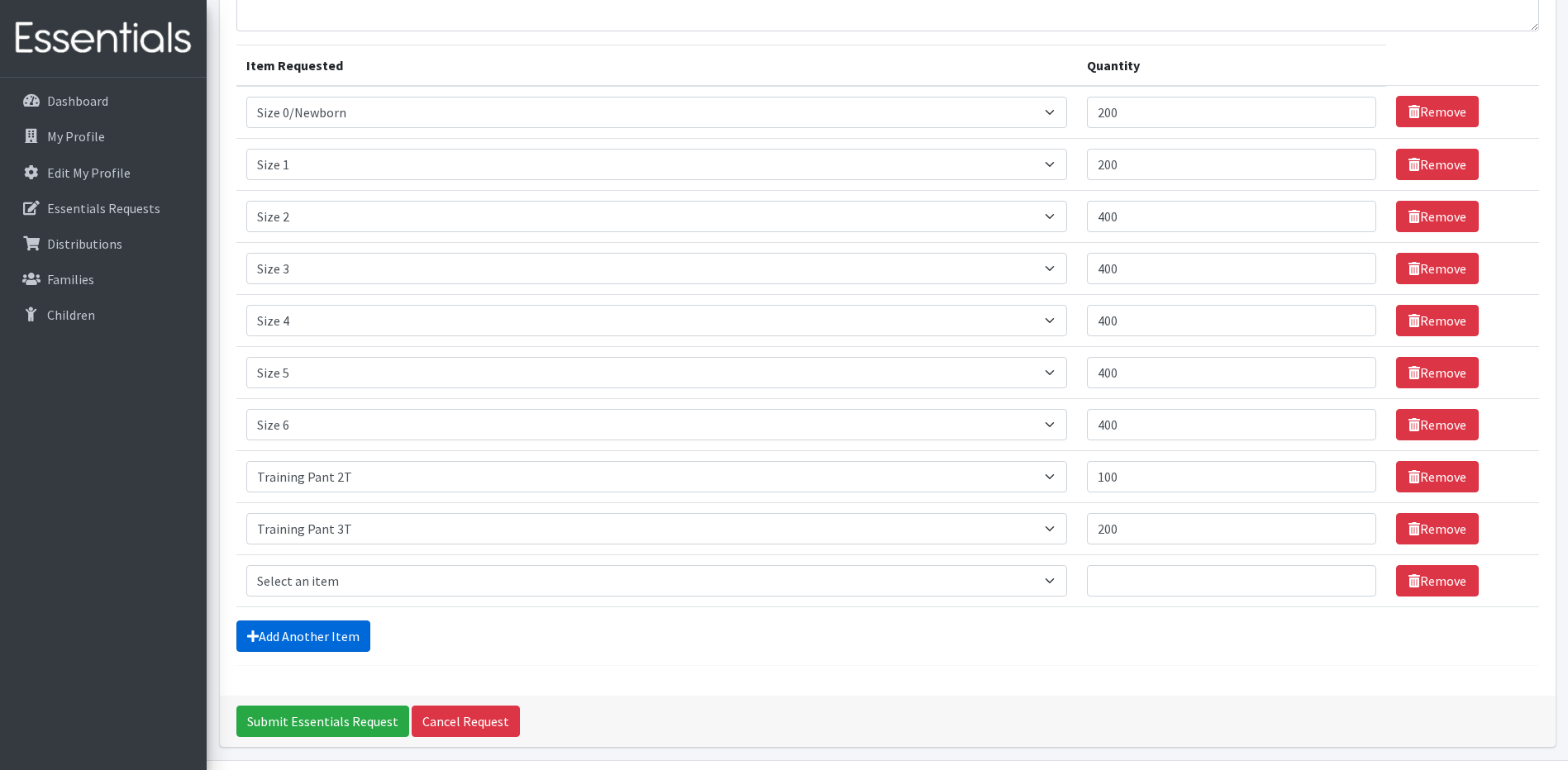
scroll to position [222, 0]
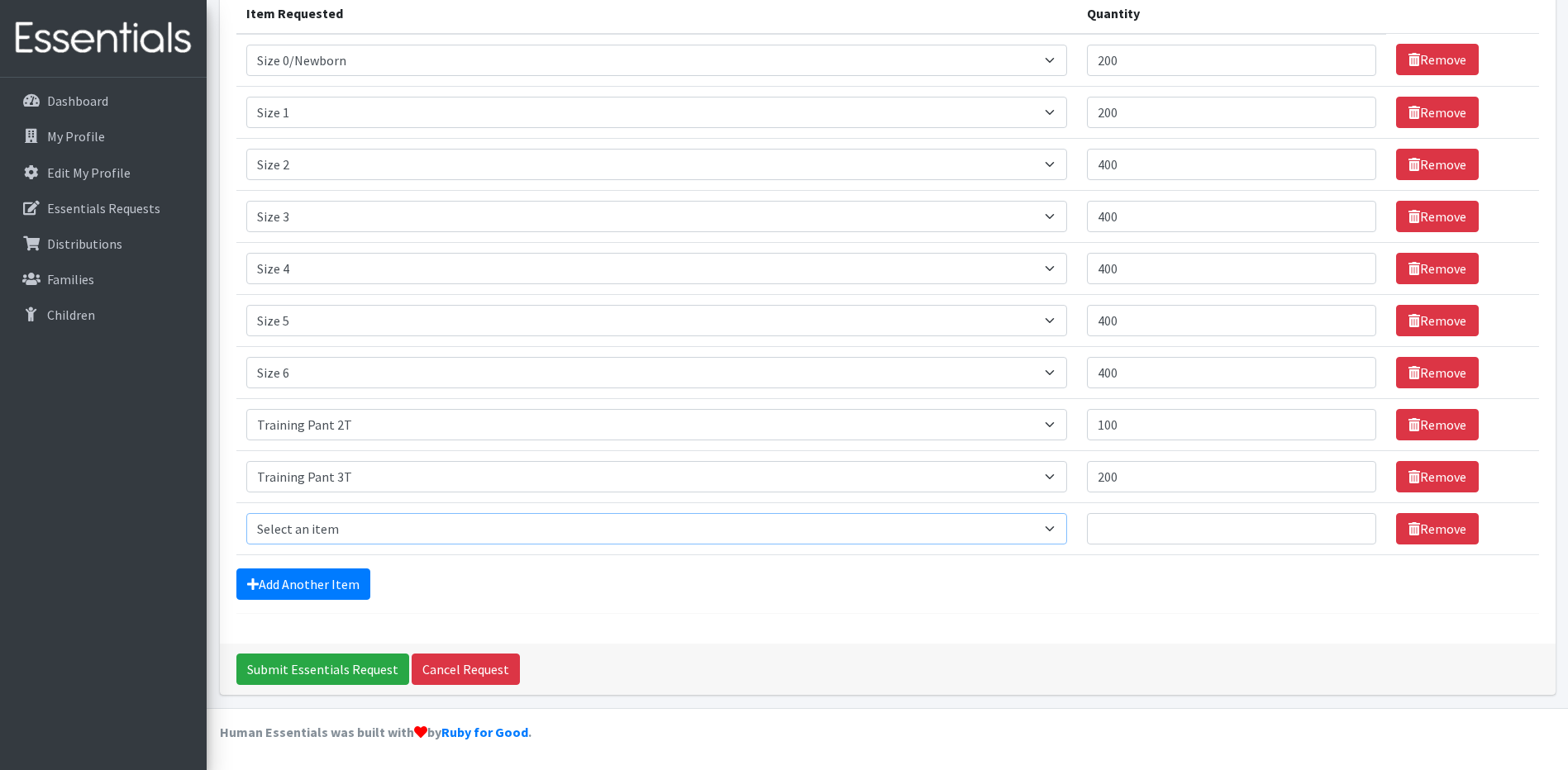
click at [315, 531] on select "Select an item Size 0/Newborn Size 1 Size 2 Size 3 Size 4 Size 5 Size 6 Size 7 …" at bounding box center [656, 528] width 822 height 31
select select "1093"
click at [246, 513] on select "Select an item Size 0/Newborn Size 1 Size 2 Size 3 Size 4 Size 5 Size 6 Size 7 …" at bounding box center [656, 528] width 822 height 31
click at [1112, 531] on input "Quantity" at bounding box center [1231, 528] width 290 height 31
type input "100"
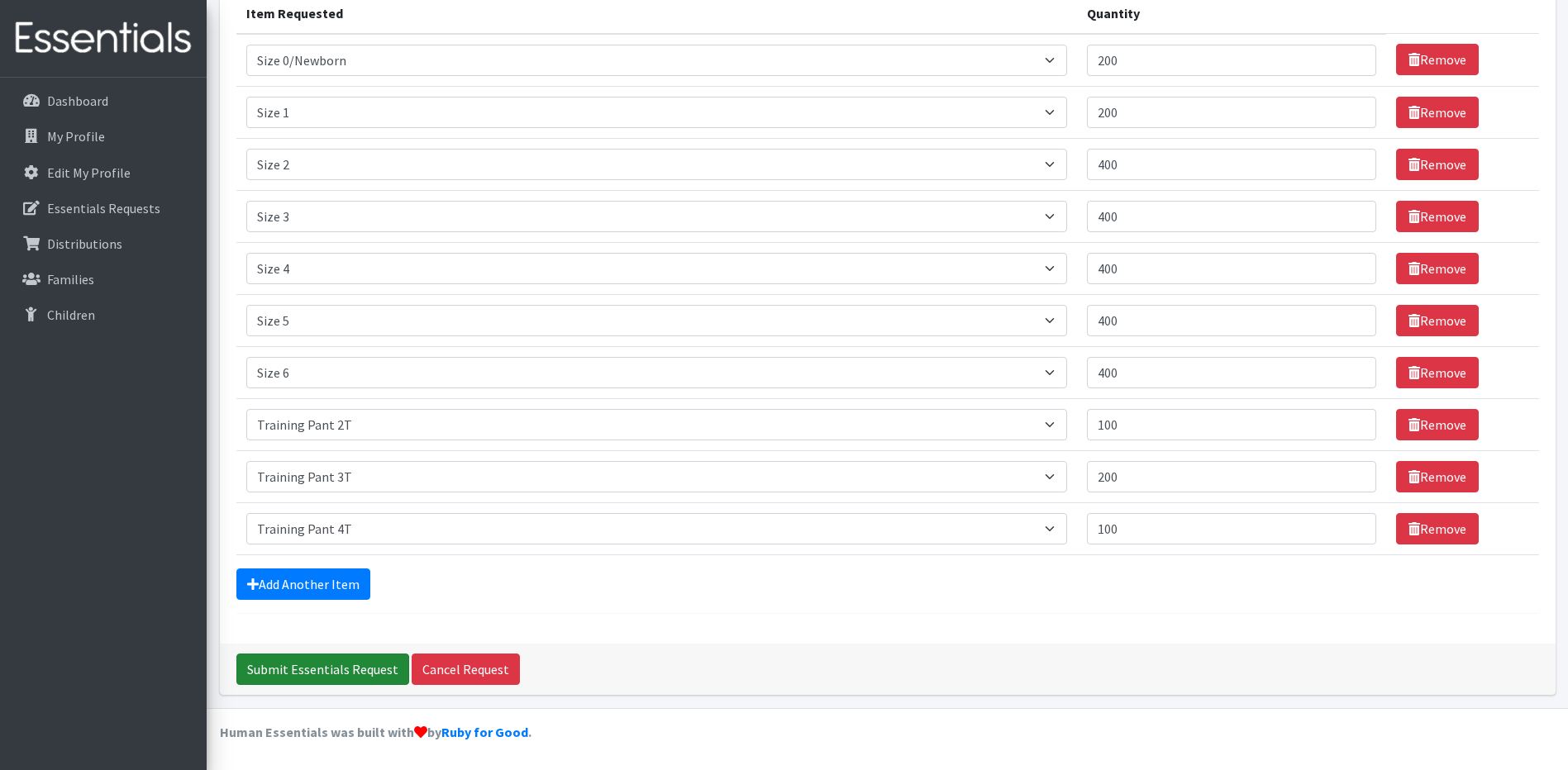
click at [334, 666] on input "Submit Essentials Request" at bounding box center [323, 668] width 173 height 31
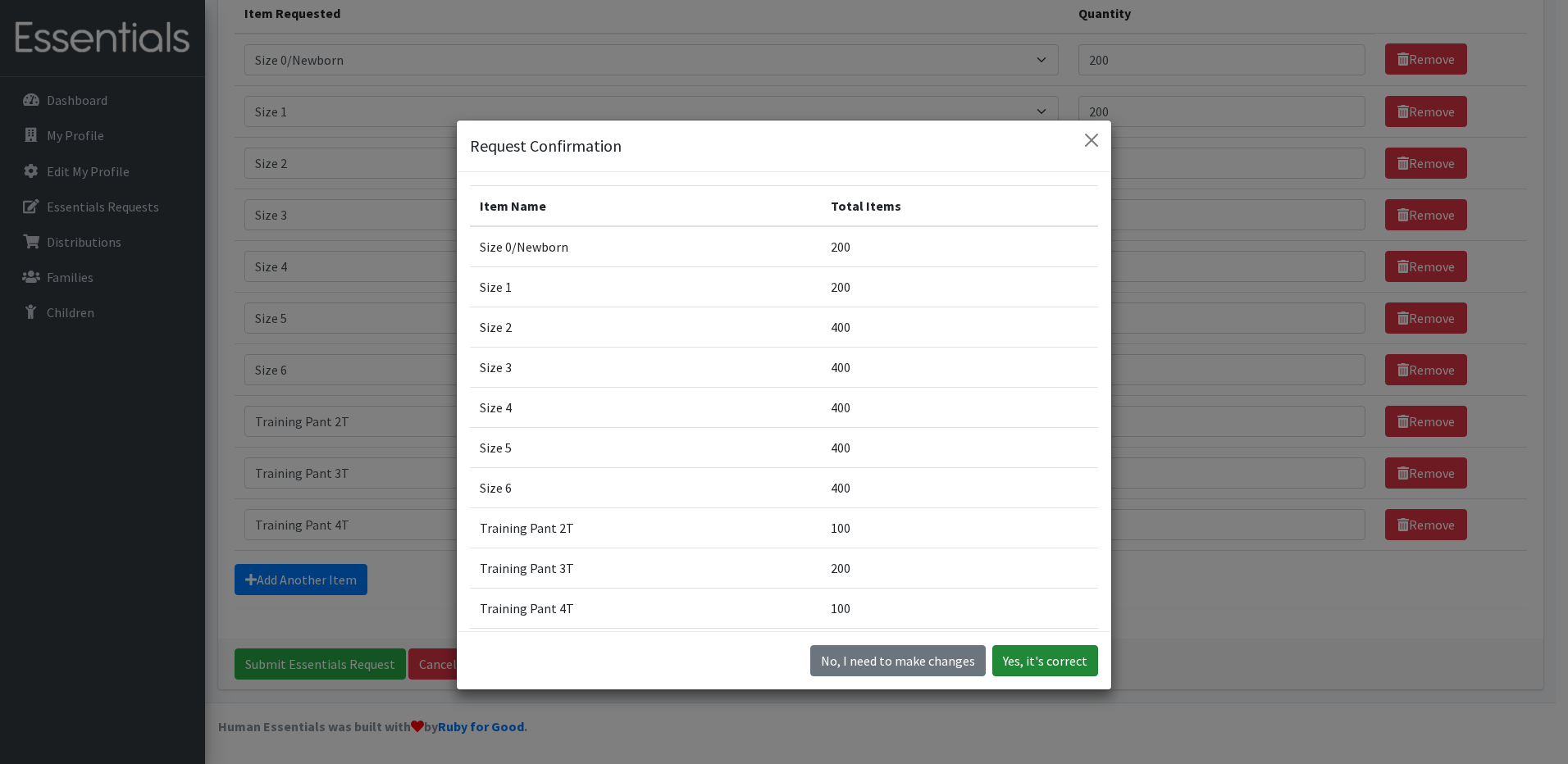
click at [1047, 662] on button "Yes, it's correct" at bounding box center [1045, 660] width 106 height 31
